Goal: Navigation & Orientation: Understand site structure

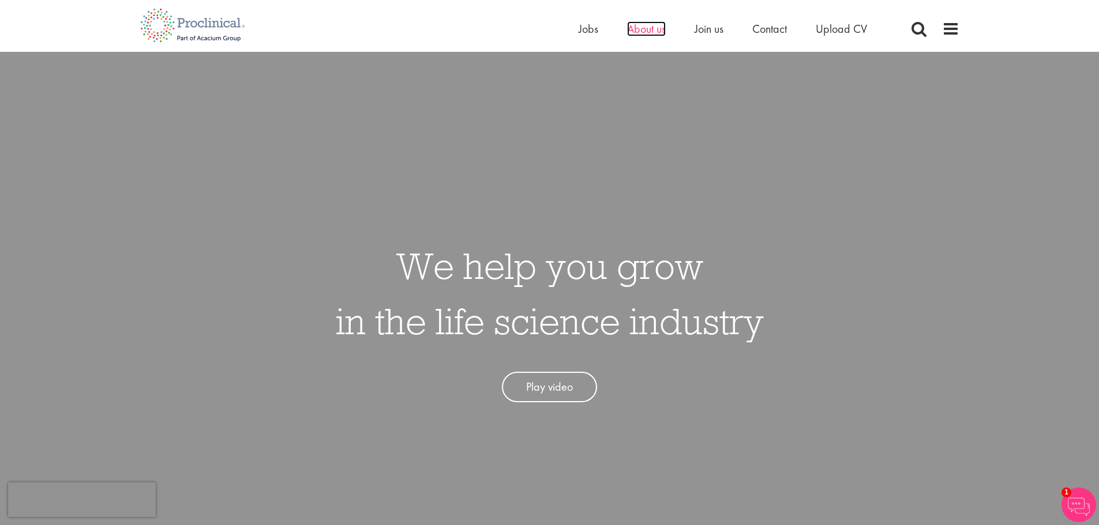
click at [649, 29] on span "About us" at bounding box center [646, 28] width 39 height 15
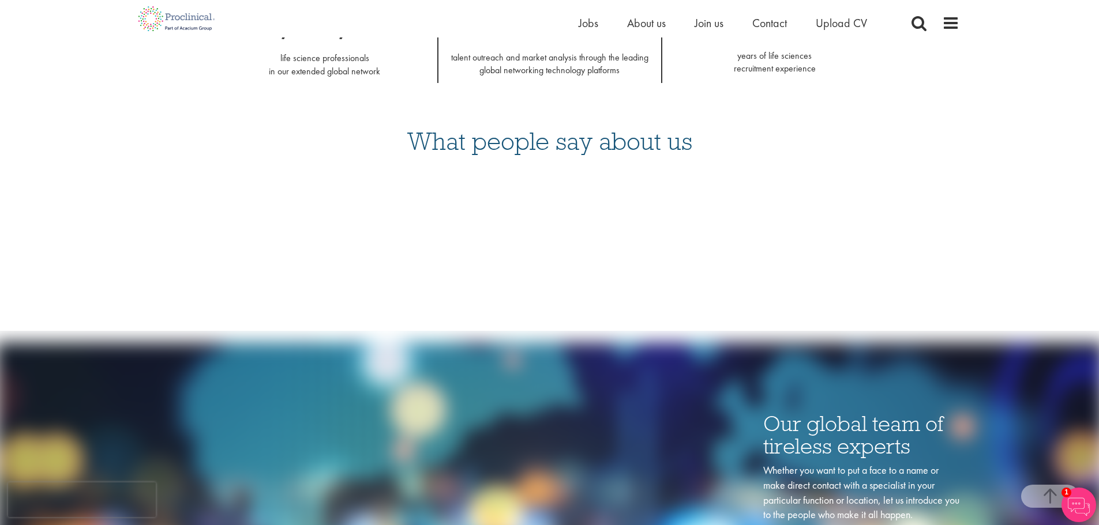
scroll to position [1020, 0]
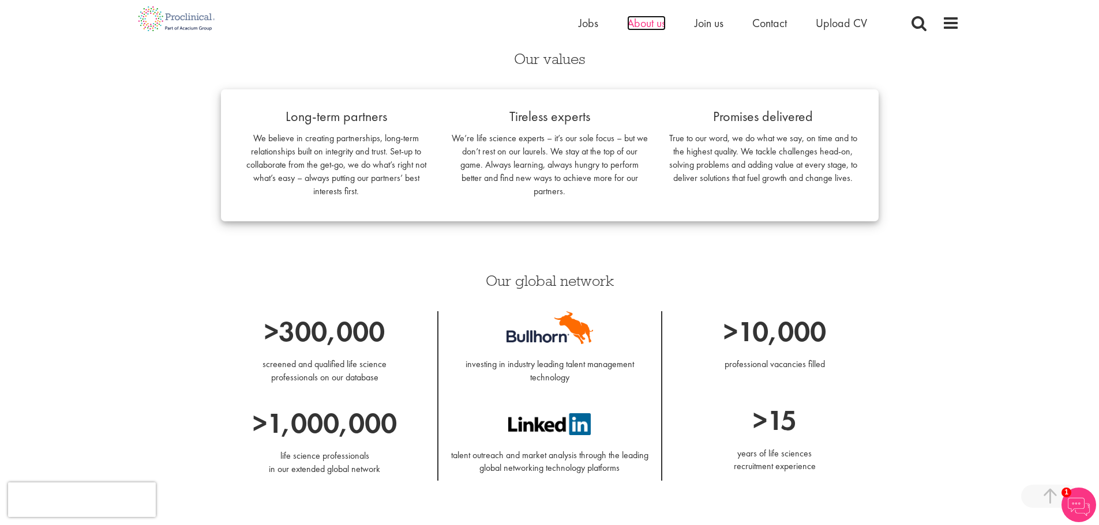
click at [636, 24] on span "About us" at bounding box center [646, 23] width 39 height 15
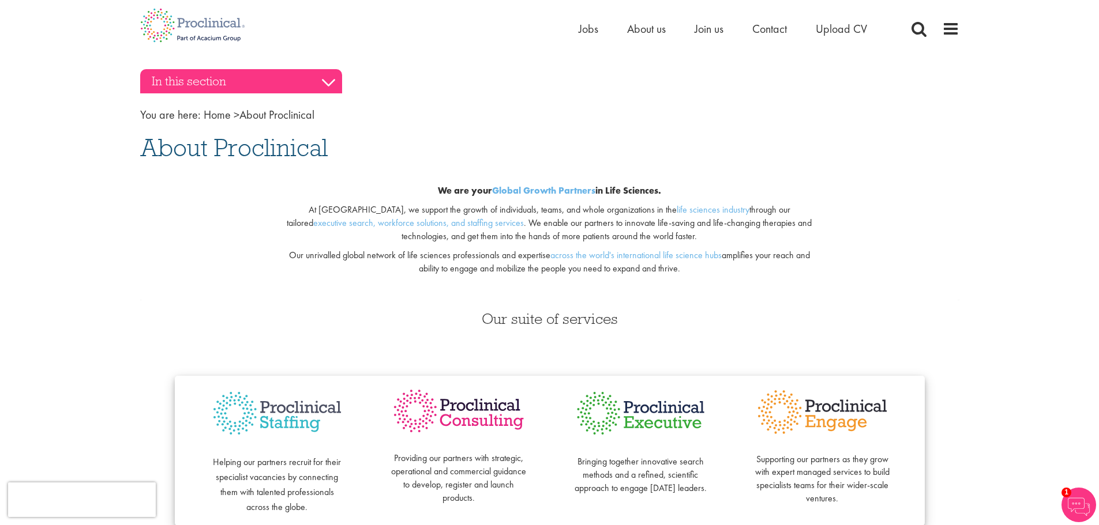
click at [328, 81] on h3 "In this section" at bounding box center [241, 81] width 202 height 24
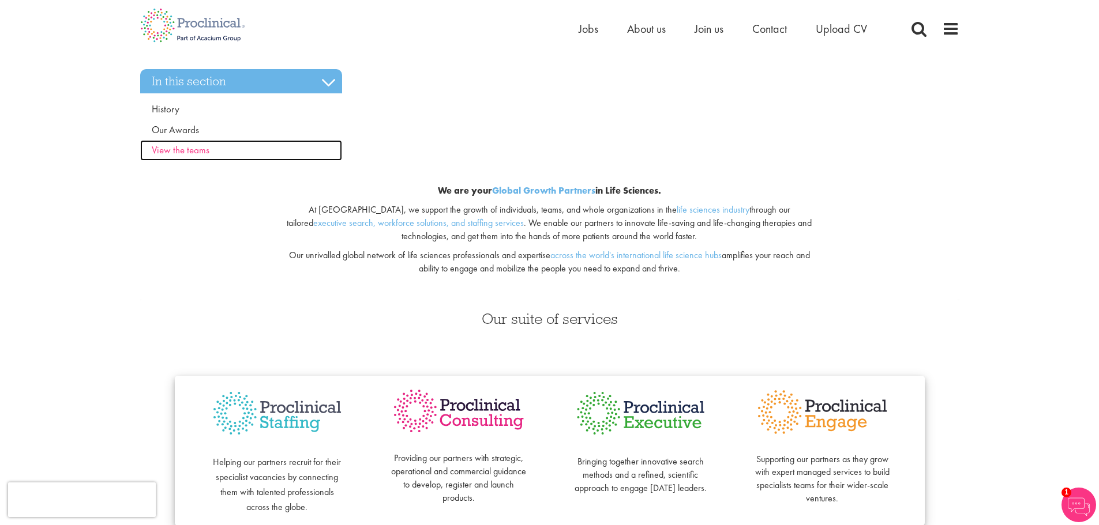
click at [187, 152] on span "View the teams" at bounding box center [181, 150] width 58 height 13
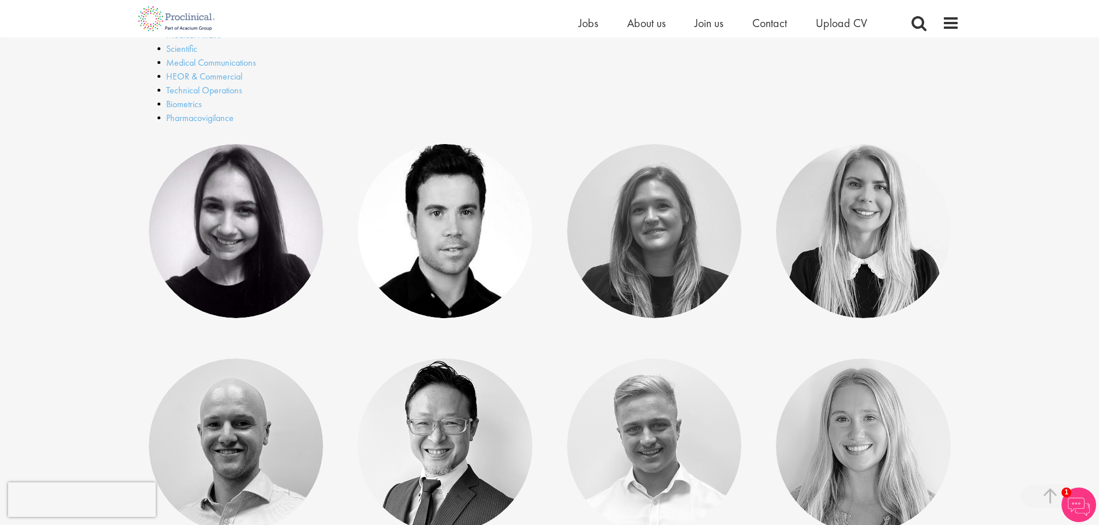
scroll to position [346, 0]
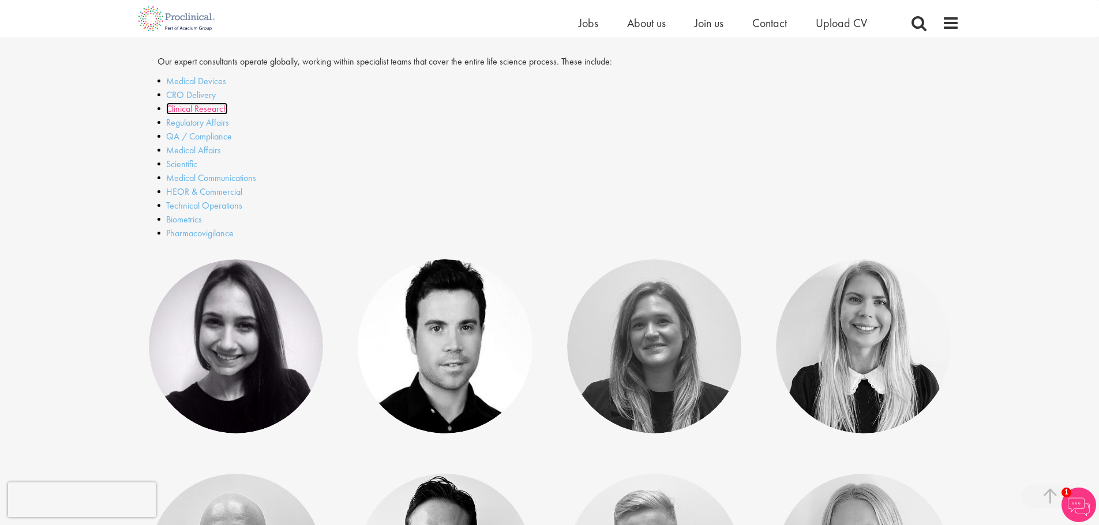
click at [208, 112] on link "Clinical Research" at bounding box center [197, 109] width 62 height 12
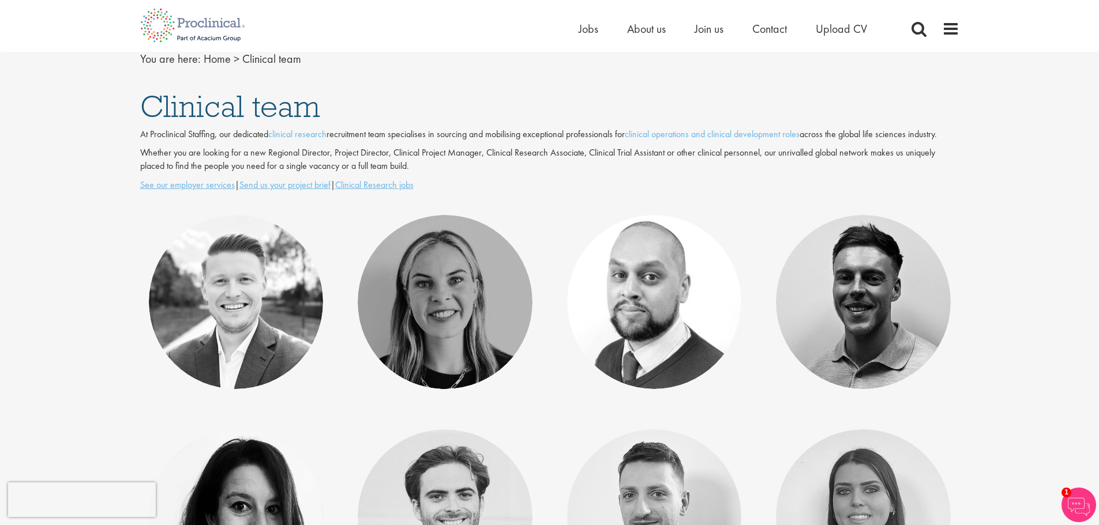
scroll to position [2, 0]
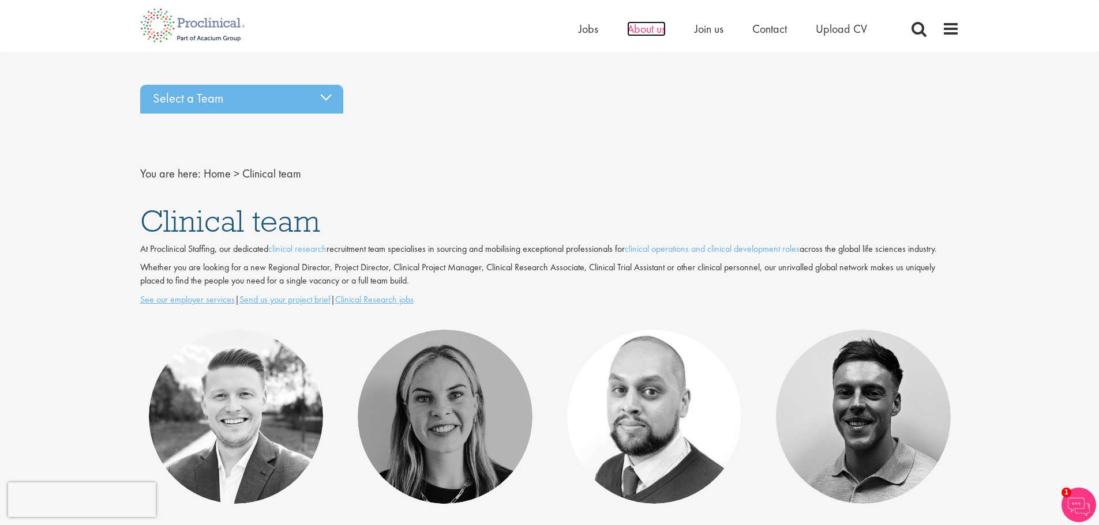
click at [645, 32] on span "About us" at bounding box center [646, 28] width 39 height 15
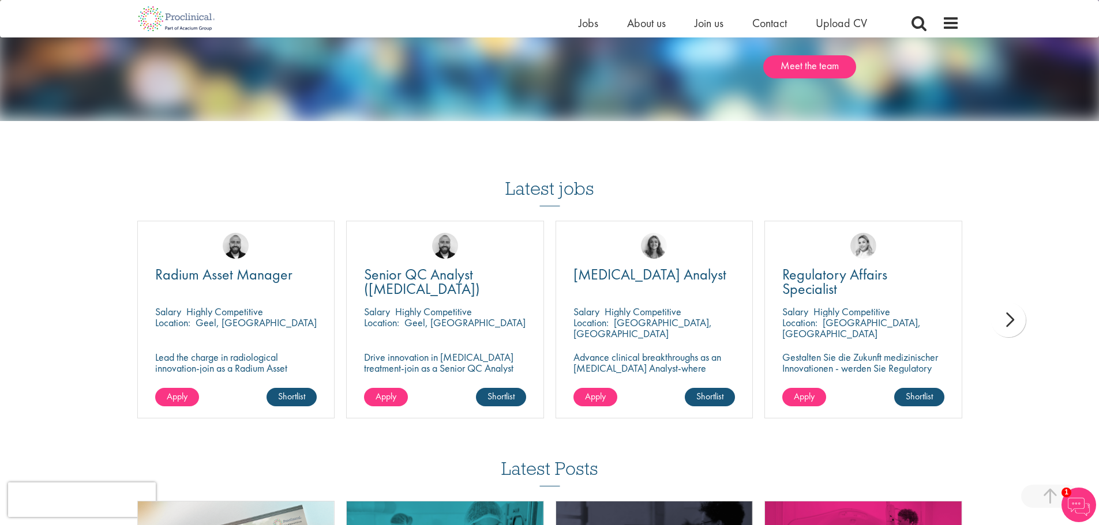
scroll to position [1672, 0]
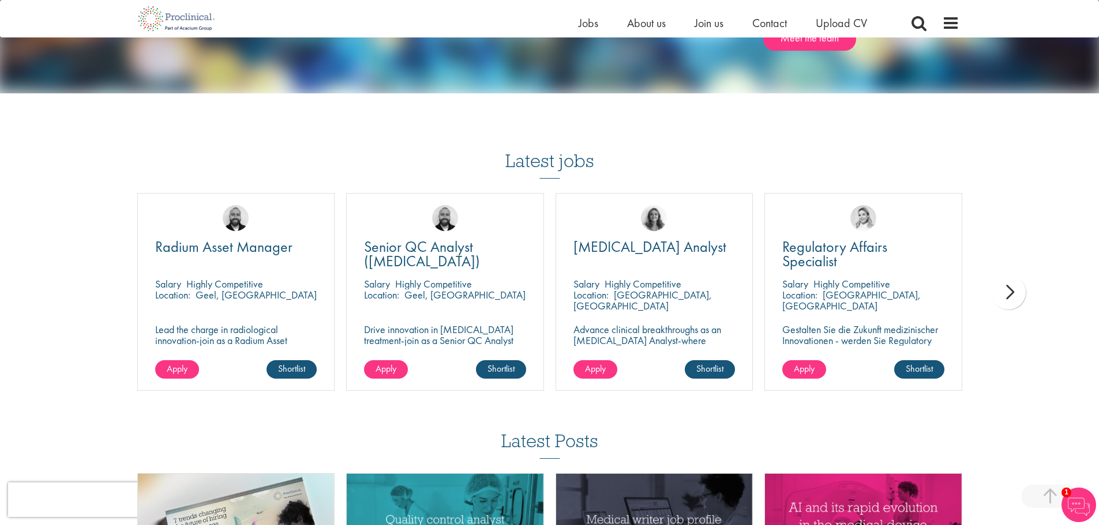
click at [1016, 289] on div "next" at bounding box center [1008, 292] width 35 height 35
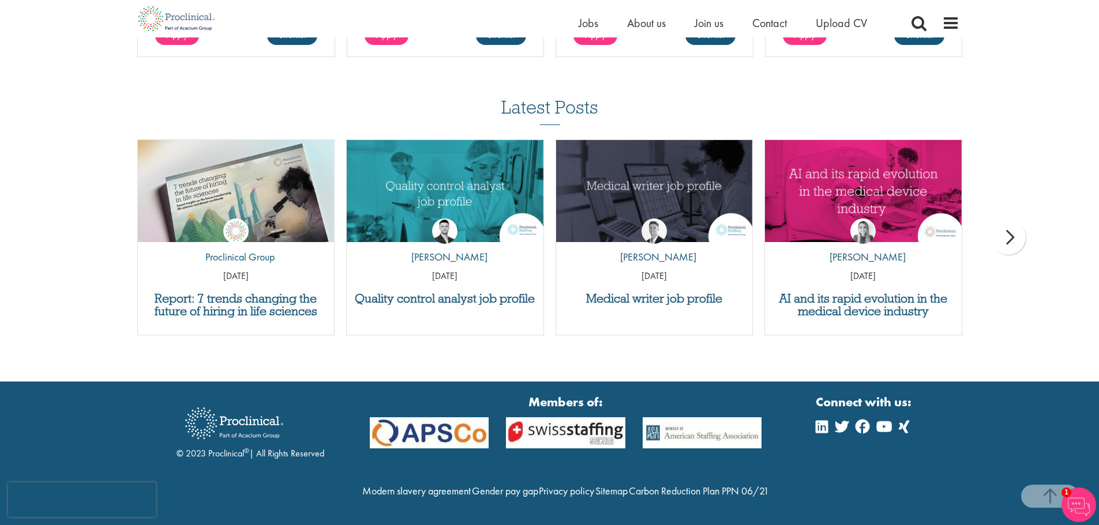
scroll to position [2031, 0]
click at [179, 19] on img at bounding box center [176, 18] width 91 height 37
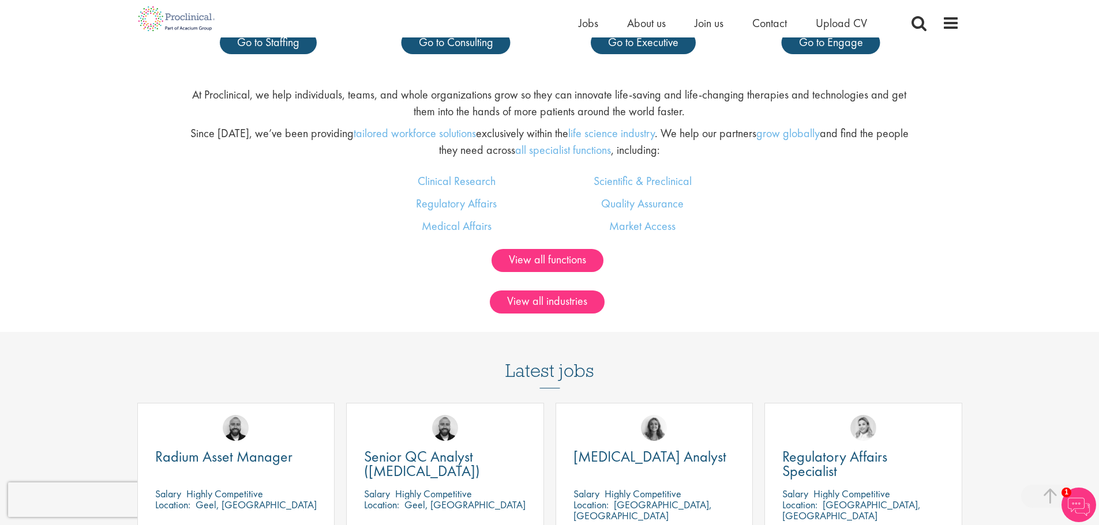
scroll to position [807, 0]
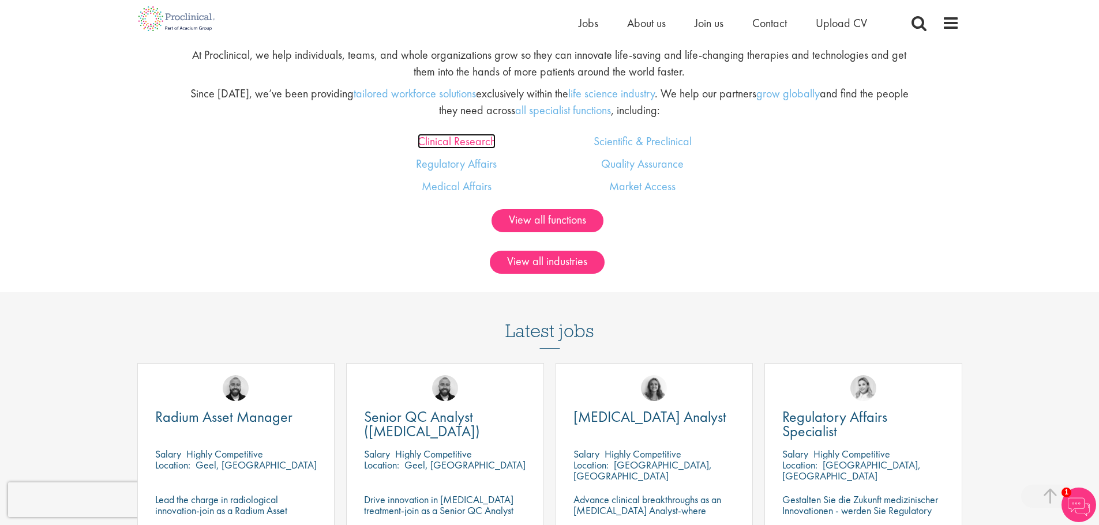
click at [443, 138] on link "Clinical Research" at bounding box center [457, 141] width 78 height 15
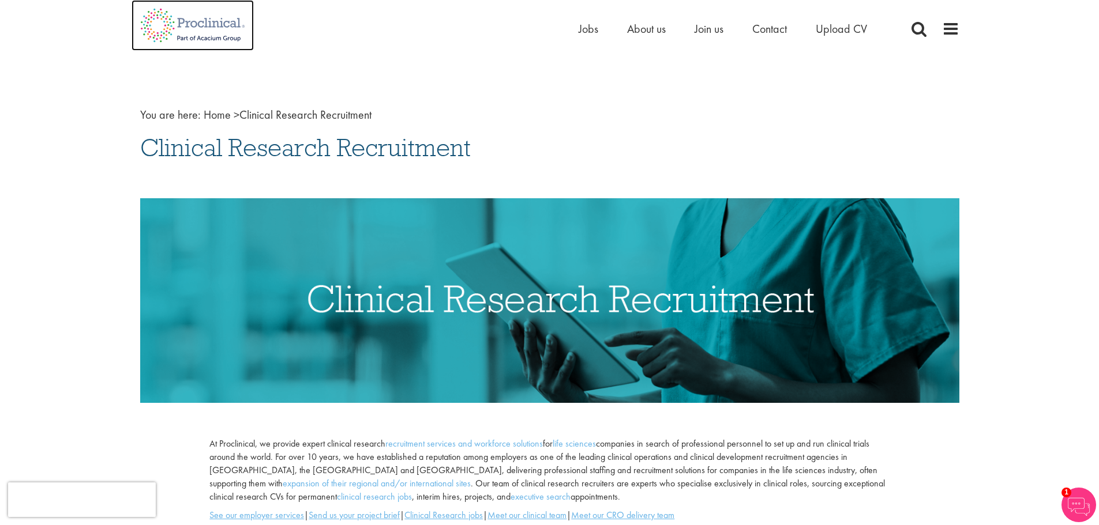
click at [167, 22] on img at bounding box center [192, 25] width 122 height 51
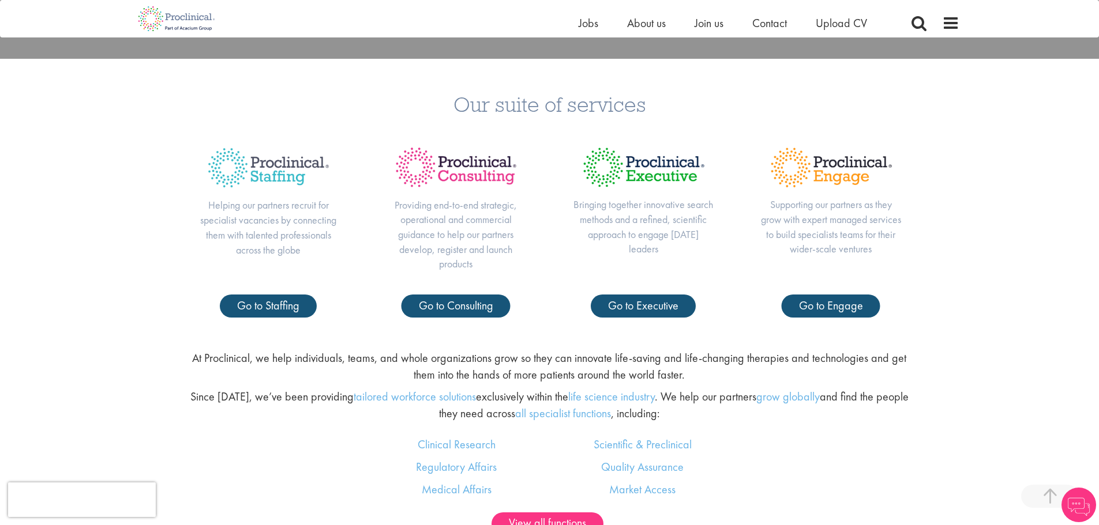
scroll to position [519, 0]
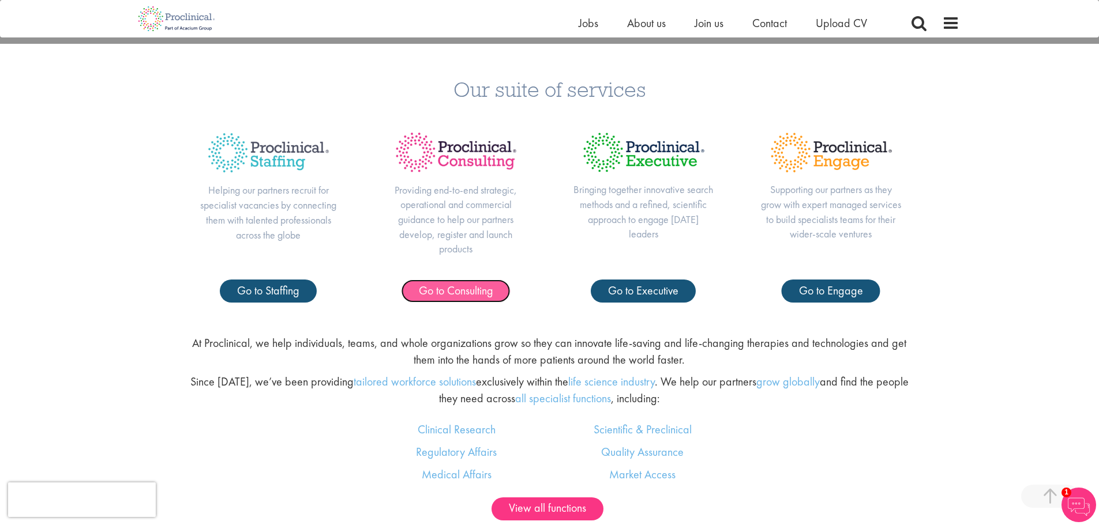
click at [495, 291] on link "Go to Consulting" at bounding box center [455, 291] width 109 height 23
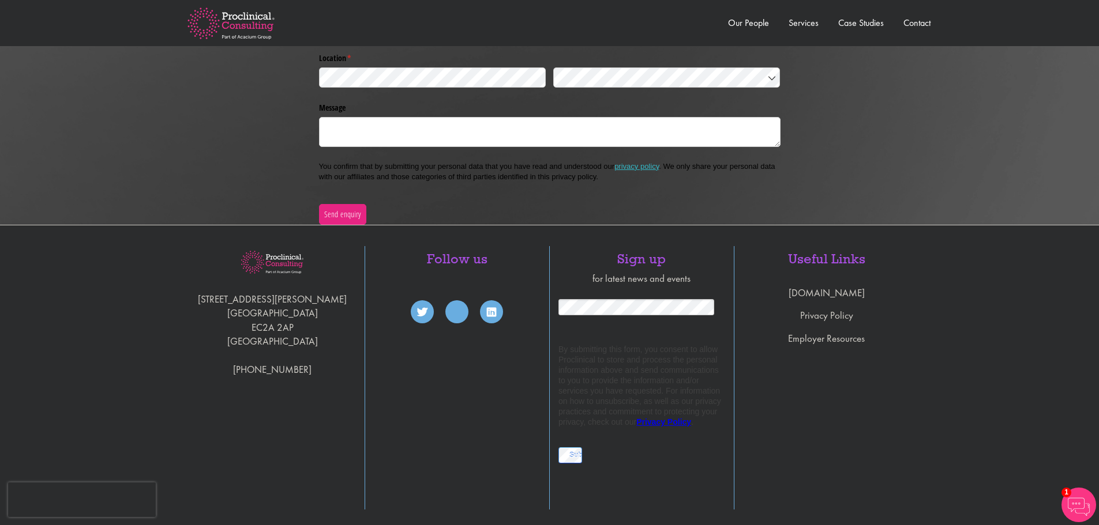
scroll to position [2698, 0]
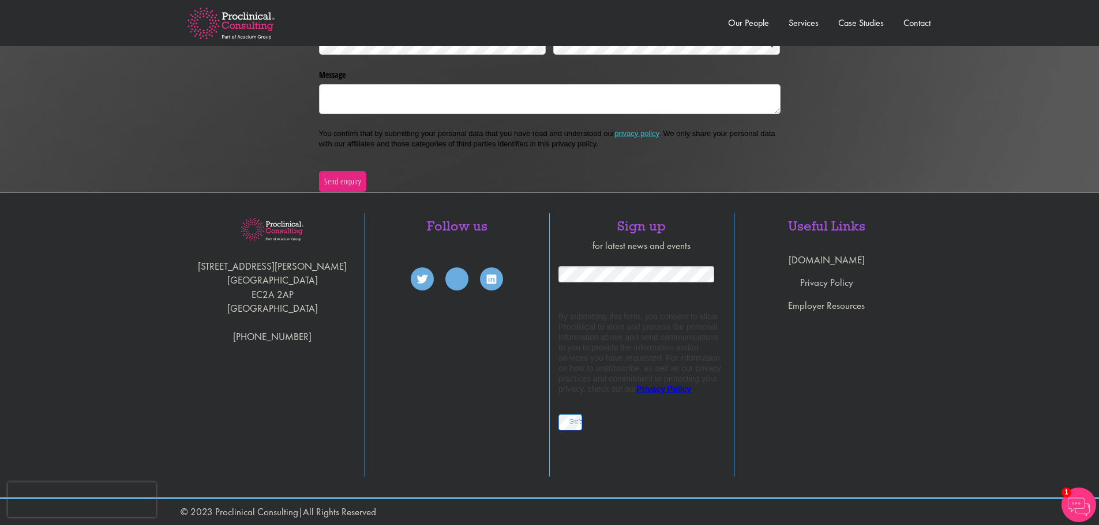
click at [234, 21] on img at bounding box center [231, 23] width 124 height 67
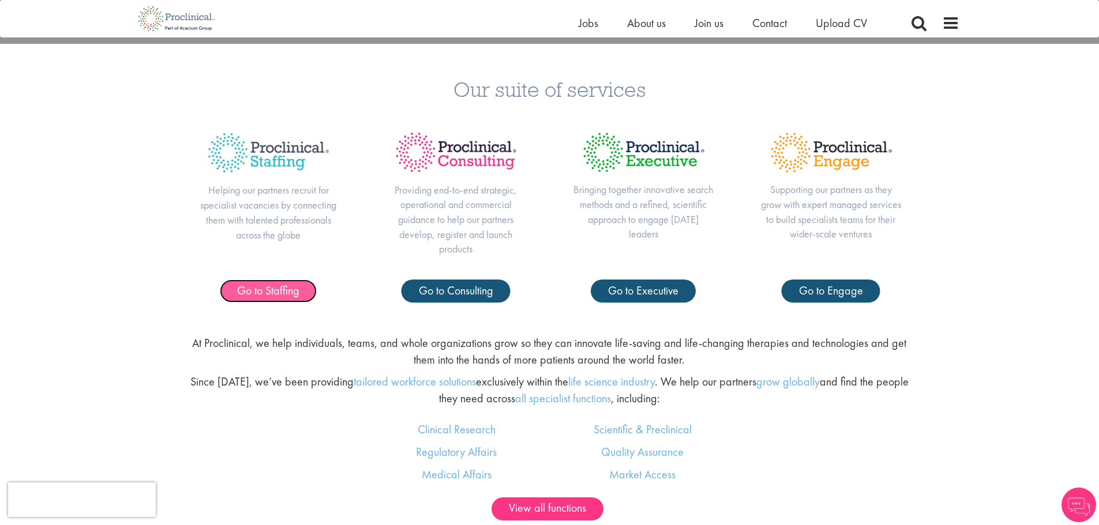
click at [273, 289] on span "Go to Staffing" at bounding box center [268, 290] width 62 height 15
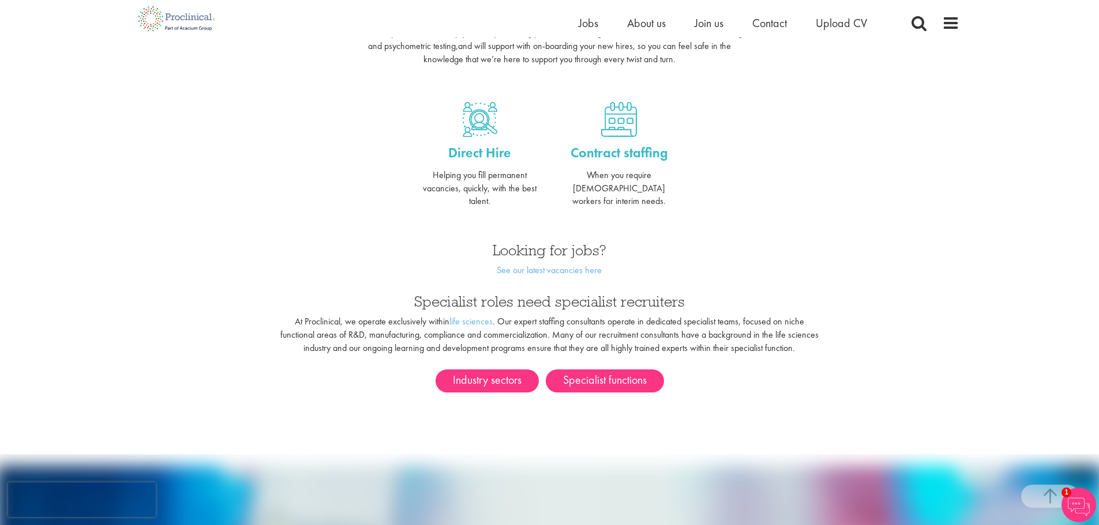
scroll to position [461, 0]
